Goal: Communication & Community: Answer question/provide support

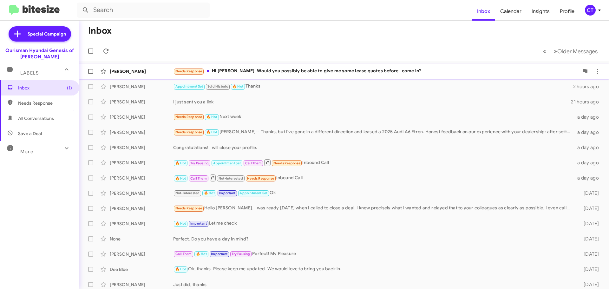
click at [258, 76] on div "[PERSON_NAME][DEMOGRAPHIC_DATA] Needs Response Hi [PERSON_NAME]! Would you poss…" at bounding box center [344, 71] width 520 height 13
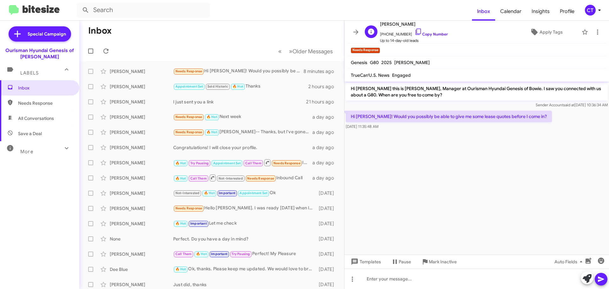
drag, startPoint x: 413, startPoint y: 30, endPoint x: 404, endPoint y: 39, distance: 13.0
click at [415, 30] on icon at bounding box center [419, 32] width 8 height 8
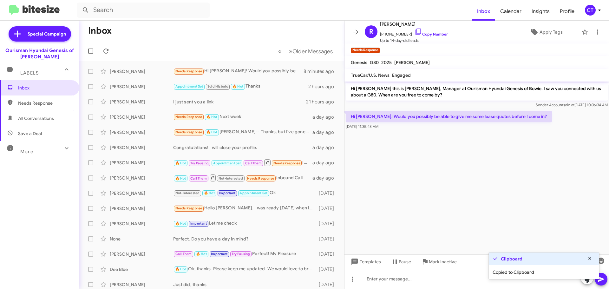
click at [411, 282] on div at bounding box center [477, 279] width 265 height 20
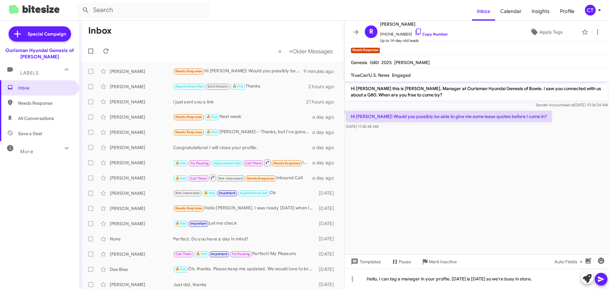
drag, startPoint x: 602, startPoint y: 279, endPoint x: 582, endPoint y: 282, distance: 19.9
click at [602, 279] on icon at bounding box center [601, 279] width 8 height 8
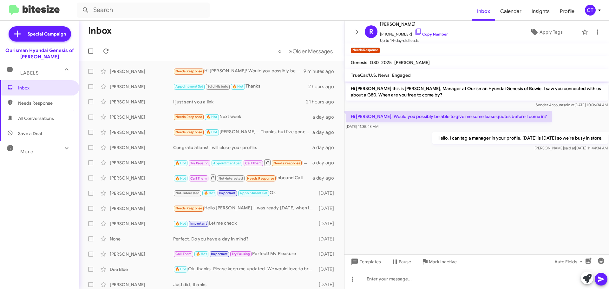
drag, startPoint x: 349, startPoint y: 113, endPoint x: 399, endPoint y: 125, distance: 51.6
click at [399, 125] on div "Hi [PERSON_NAME]! Would you possibly be able to give me some lease quotes befor…" at bounding box center [449, 120] width 206 height 19
copy div "Hi [PERSON_NAME]! Would you possibly be able to give me some lease quotes befor…"
click at [268, 14] on form at bounding box center [274, 10] width 395 height 15
click at [232, 71] on div "Needs Response Sounds good. Thank you" at bounding box center [243, 71] width 141 height 7
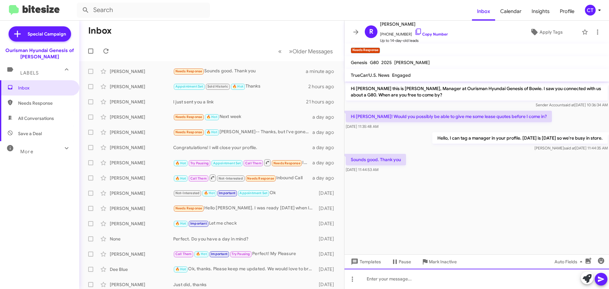
drag, startPoint x: 418, startPoint y: 274, endPoint x: 418, endPoint y: 277, distance: 3.2
click at [418, 274] on div at bounding box center [477, 279] width 265 height 20
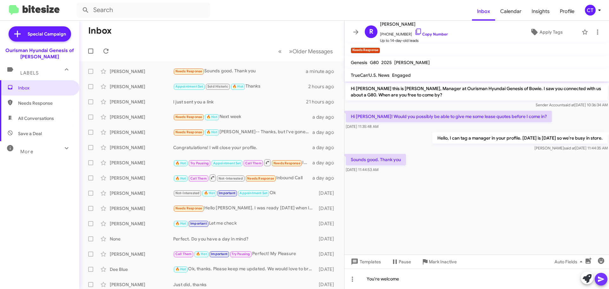
click at [605, 277] on button at bounding box center [601, 279] width 13 height 13
